Goal: Check status: Check status

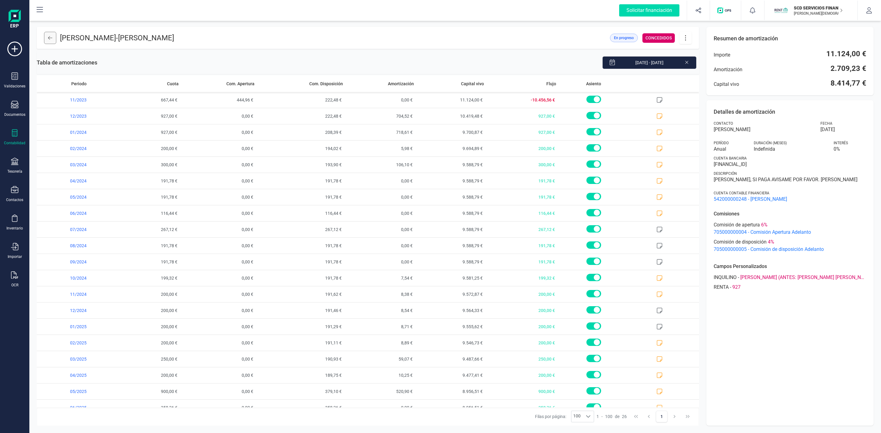
click at [49, 38] on icon at bounding box center [50, 37] width 4 height 5
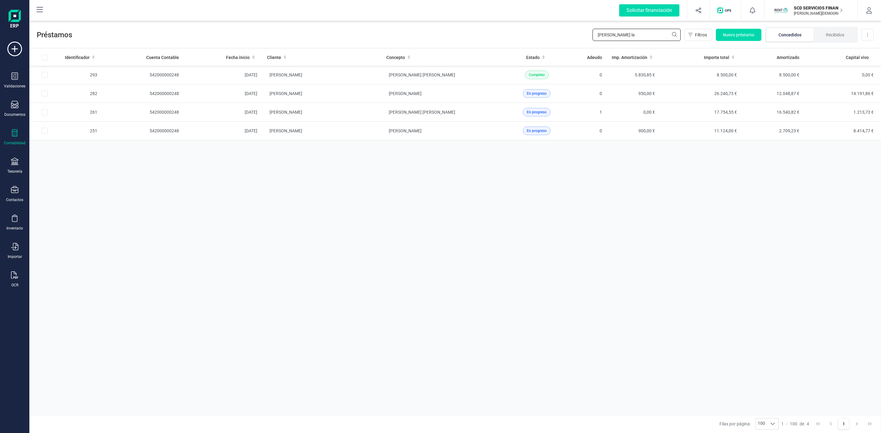
drag, startPoint x: 624, startPoint y: 34, endPoint x: 556, endPoint y: 26, distance: 69.3
click at [581, 34] on div "Préstamos [PERSON_NAME] la Filtros Nuevo préstamo Concedidos Recibidos Descarga…" at bounding box center [455, 34] width 852 height 28
type input "[PERSON_NAME] ca"
click at [359, 77] on td "[PERSON_NAME] [PERSON_NAME]" at bounding box center [321, 75] width 119 height 19
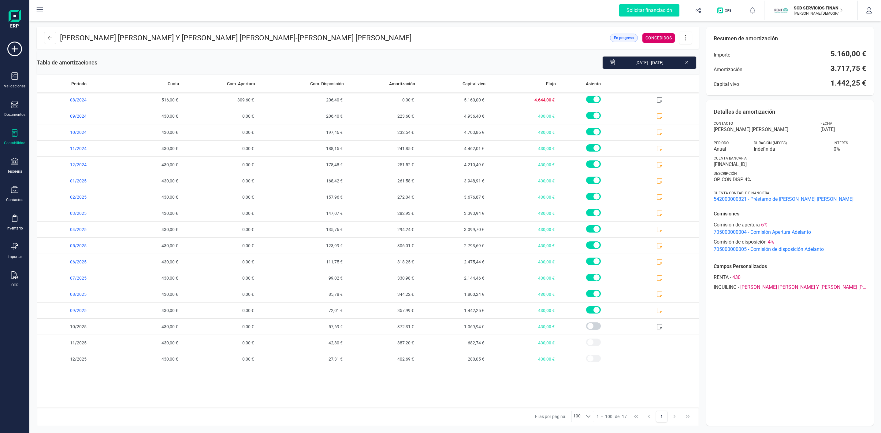
click at [688, 61] on icon at bounding box center [686, 62] width 5 height 6
